Goal: Navigation & Orientation: Find specific page/section

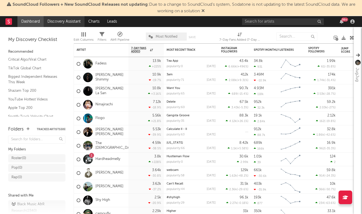
click at [60, 20] on link "Discovery Assistant" at bounding box center [64, 21] width 41 height 11
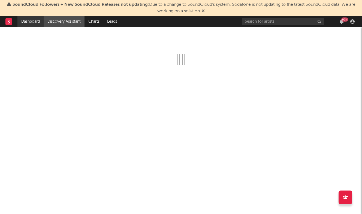
click at [21, 22] on link "Dashboard" at bounding box center [30, 21] width 26 height 11
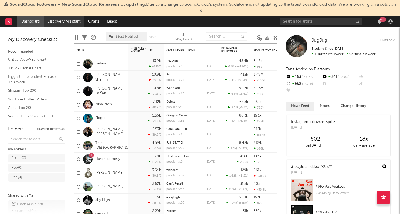
click at [71, 17] on link "Discovery Assistant" at bounding box center [64, 21] width 41 height 11
